Goal: Find specific page/section: Find specific page/section

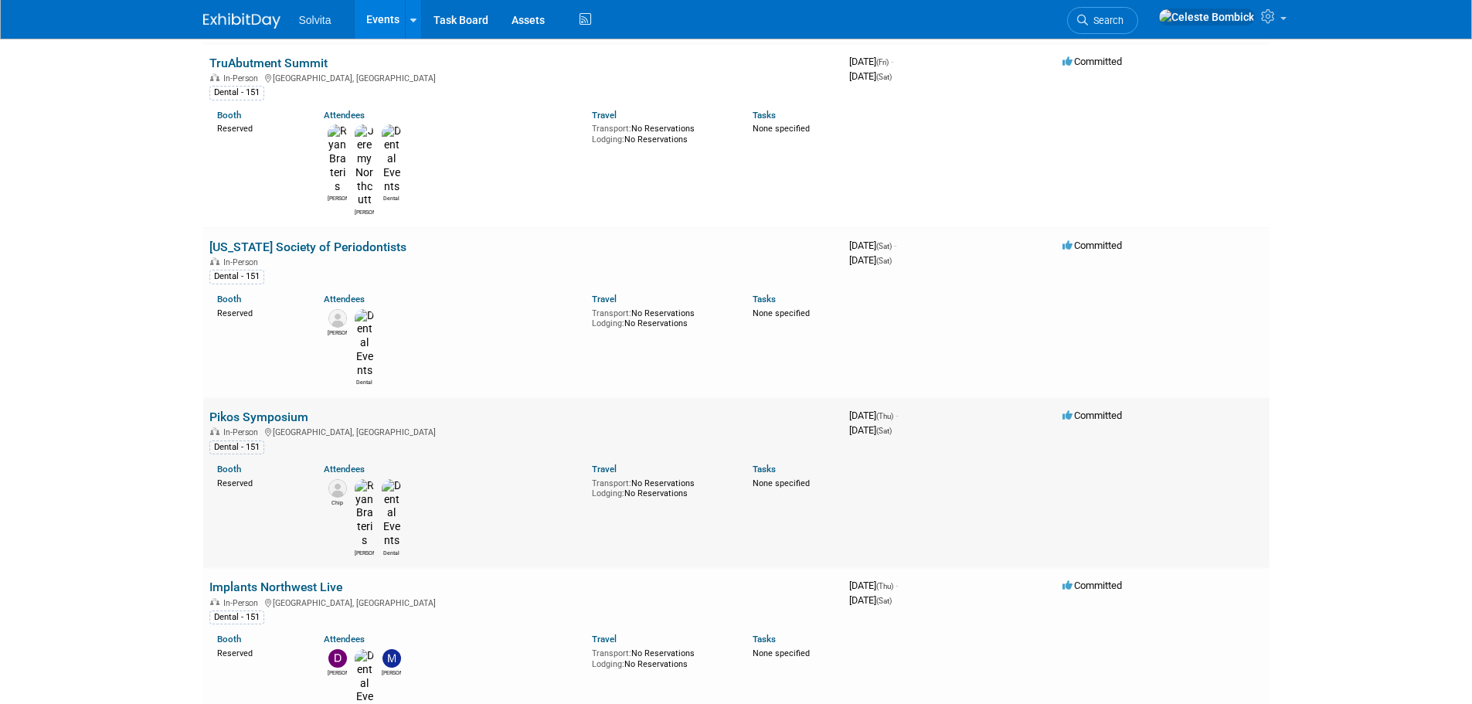
scroll to position [1777, 0]
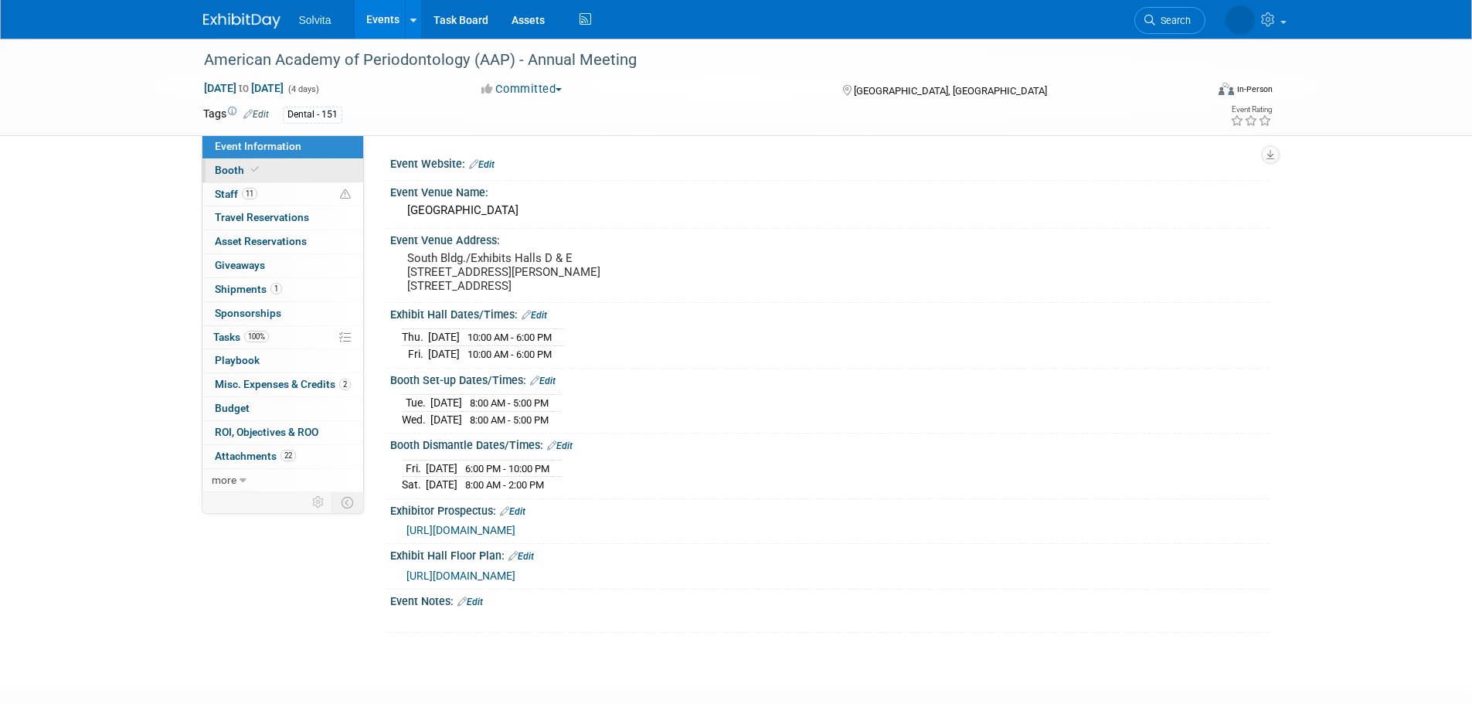
click at [263, 172] on link "Booth" at bounding box center [282, 170] width 161 height 23
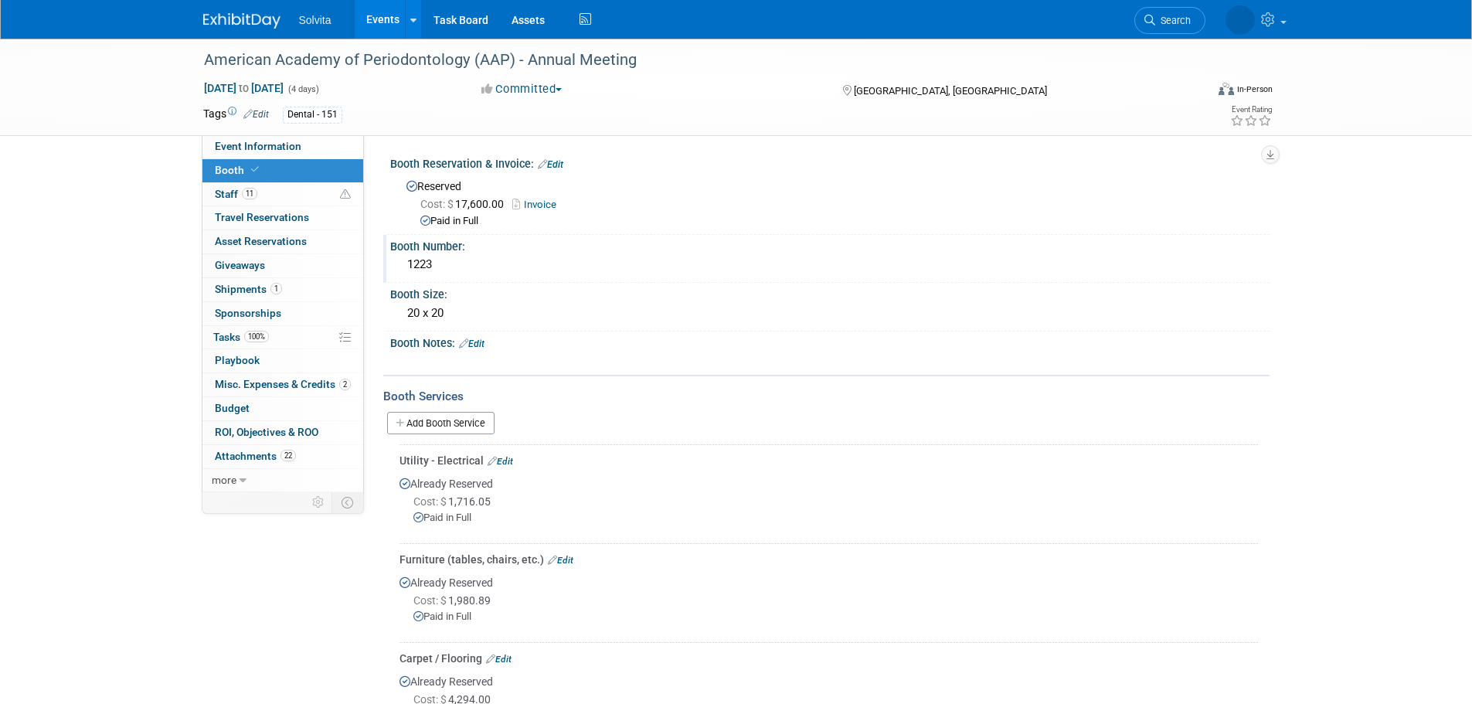
drag, startPoint x: 406, startPoint y: 264, endPoint x: 476, endPoint y: 264, distance: 70.3
click at [476, 264] on div "1223" at bounding box center [830, 265] width 856 height 24
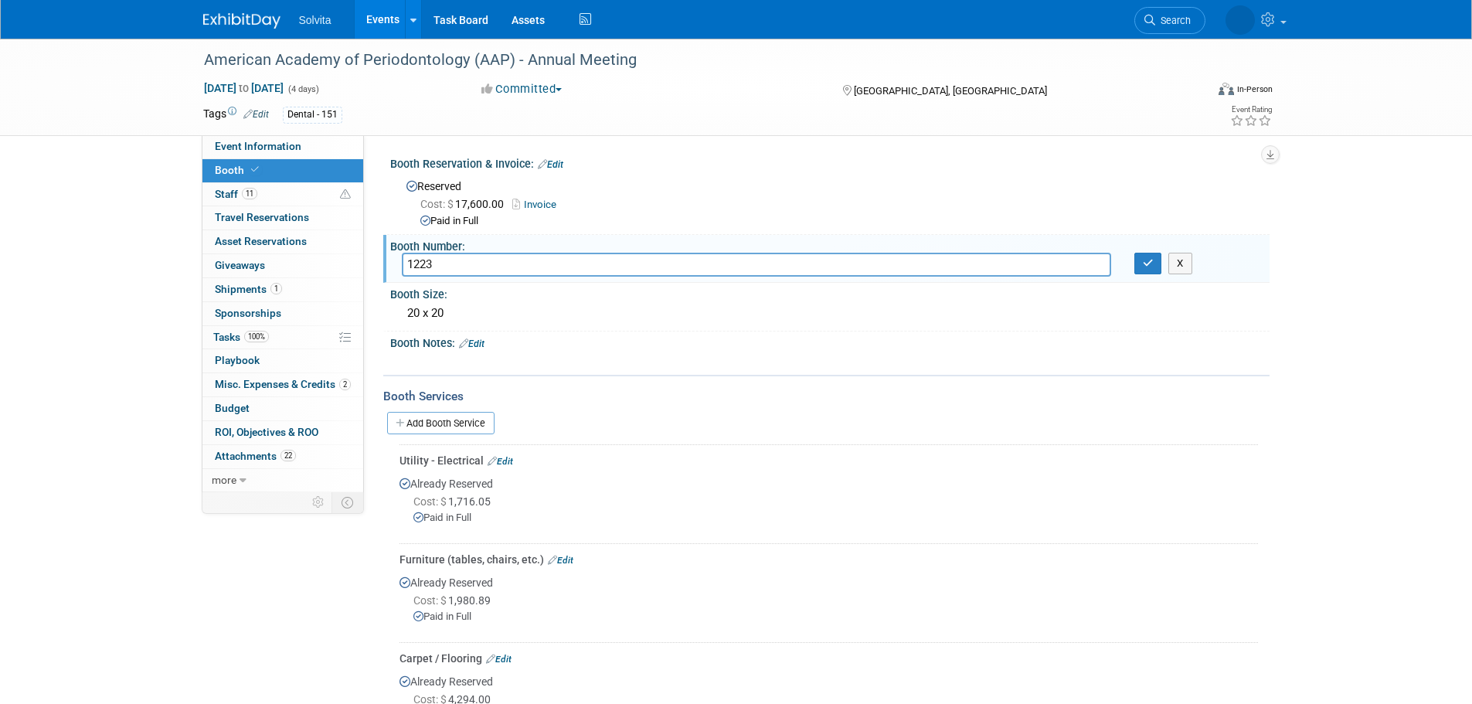
click at [198, 636] on div "Event Information Event Info Booth Booth 11 Staff 11 Staff 0 Travel Reservation…" at bounding box center [736, 390] width 1089 height 702
click at [1154, 267] on button "button" at bounding box center [1148, 264] width 28 height 22
